Goal: Information Seeking & Learning: Learn about a topic

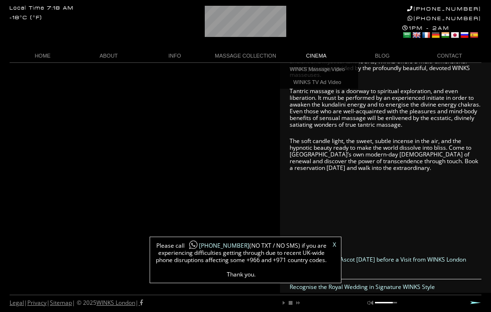
scroll to position [697, 0]
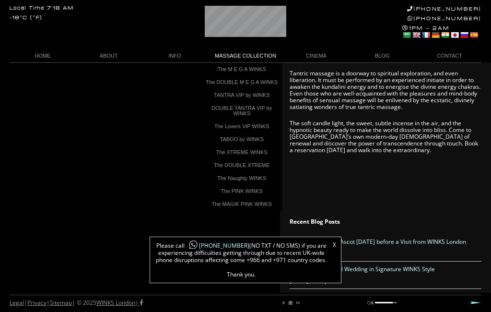
click at [260, 58] on link "MASSAGE COLLECTION" at bounding box center [245, 55] width 75 height 13
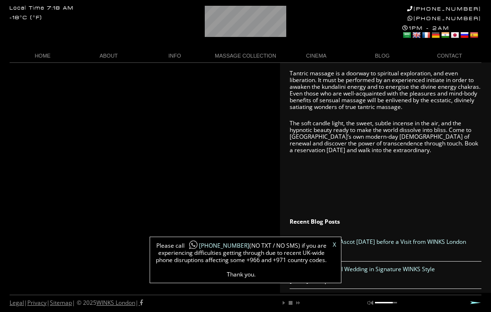
click at [254, 59] on link "MASSAGE COLLECTION" at bounding box center [245, 55] width 75 height 13
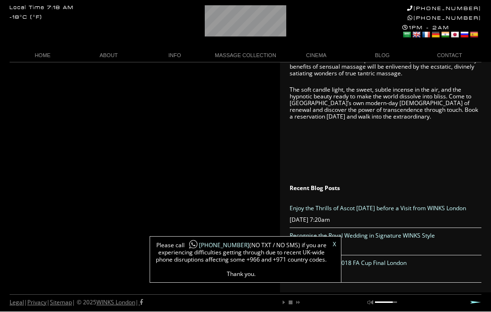
click at [264, 59] on link "MASSAGE COLLECTION" at bounding box center [245, 55] width 75 height 13
click at [259, 57] on link "MASSAGE COLLECTION" at bounding box center [245, 55] width 75 height 13
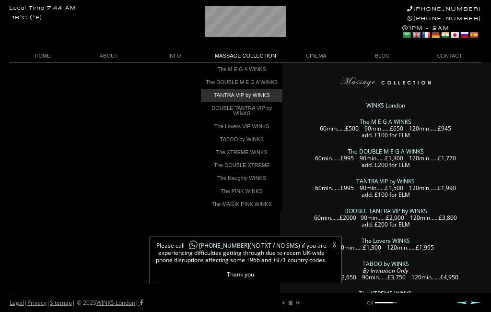
click at [268, 98] on link "TANTRA VIP by WINKS" at bounding box center [242, 95] width 82 height 13
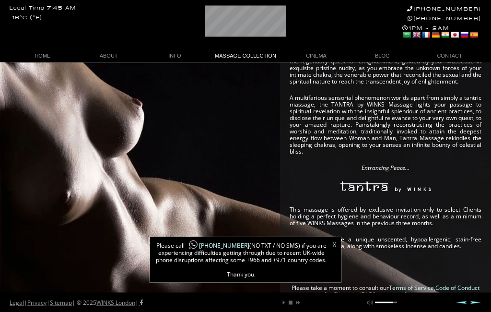
scroll to position [241, 0]
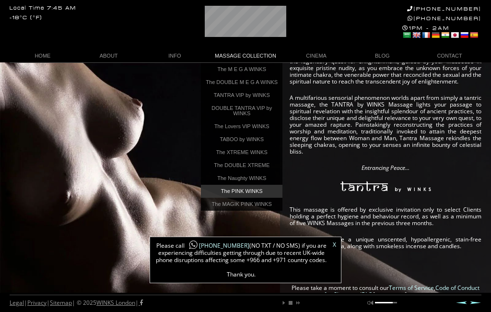
click at [258, 195] on link "The PINK WINKS" at bounding box center [242, 191] width 82 height 13
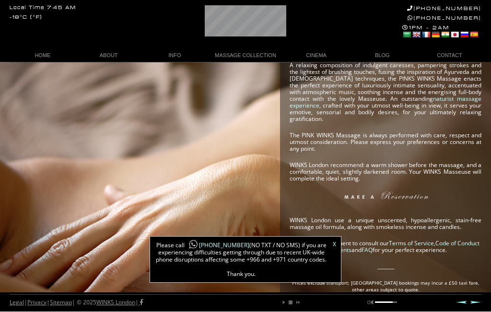
scroll to position [195, 0]
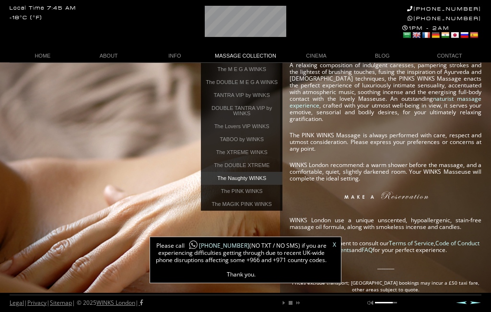
click at [266, 181] on link "The Naughty WINKS" at bounding box center [242, 178] width 82 height 13
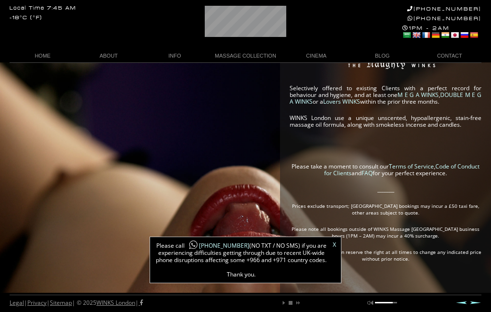
scroll to position [359, 0]
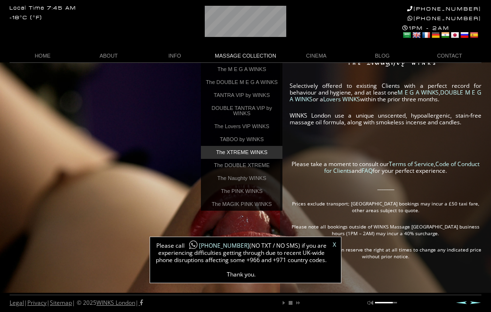
click at [259, 158] on link "The XTREME WINKS" at bounding box center [242, 152] width 82 height 13
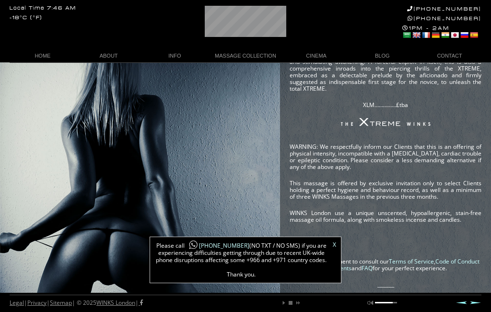
scroll to position [405, 0]
